Goal: Transaction & Acquisition: Purchase product/service

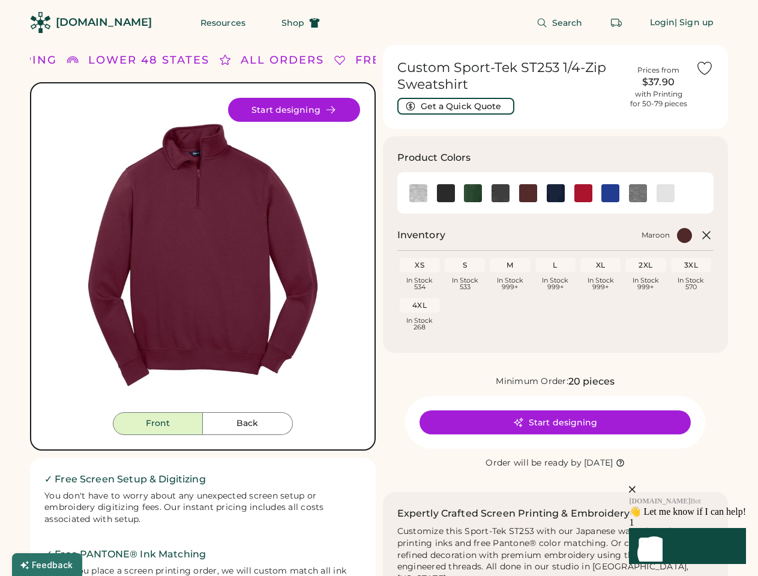
click at [379, 288] on div "FREE SHIPPING LOWER 48 STATES ALL ORDERS FREE SHIPPING LOWER 48 STATES ALL ORDE…" at bounding box center [379, 458] width 698 height 827
click at [379, 310] on div "FREE SHIPPING LOWER 48 STATES ALL ORDERS FREE SHIPPING LOWER 48 STATES ALL ORDE…" at bounding box center [379, 458] width 698 height 827
click at [203, 310] on img at bounding box center [203, 255] width 315 height 315
click at [203, 60] on icon at bounding box center [206, 60] width 12 height 12
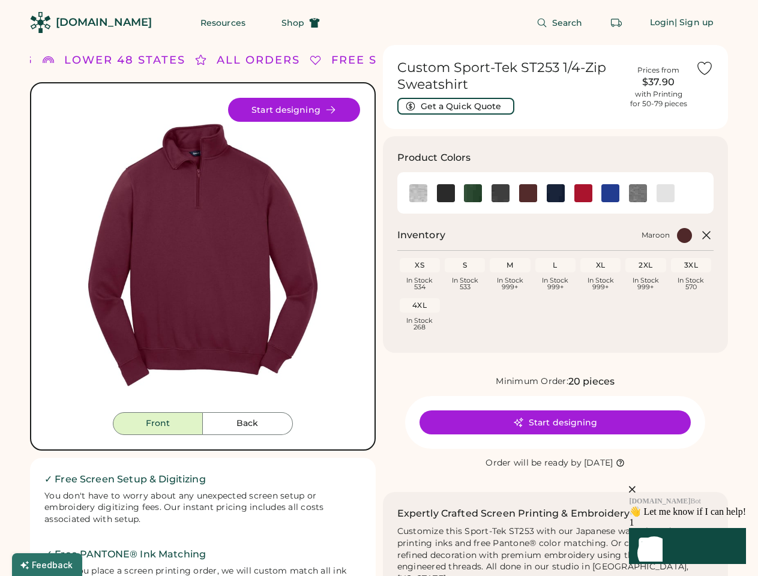
click at [379, 60] on div "FREE SHIPPING LOWER 48 STATES ALL ORDERS FREE SHIPPING LOWER 48 STATES ALL ORDE…" at bounding box center [379, 458] width 698 height 827
click at [149, 60] on div "LOWER 48 STATES" at bounding box center [119, 60] width 121 height 16
click at [225, 60] on div "ALL ORDERS" at bounding box center [248, 60] width 83 height 16
click at [282, 60] on div "FREE SHIPPING LOWER 48 STATES ALL ORDERS FREE SHIPPING LOWER 48 STATES ALL ORDE…" at bounding box center [368, 60] width 907 height 16
